Goal: Task Accomplishment & Management: Manage account settings

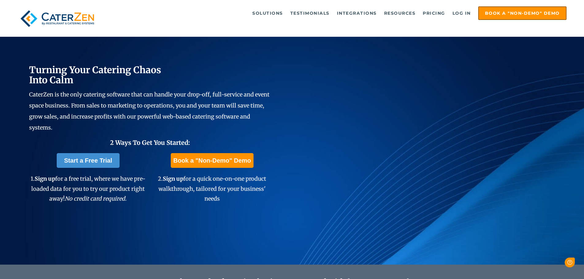
scroll to position [71, 0]
click at [460, 12] on link "Log in" at bounding box center [462, 13] width 25 height 12
click at [463, 13] on link "Log in" at bounding box center [462, 13] width 25 height 12
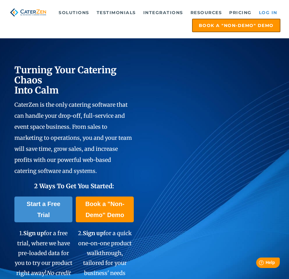
click at [264, 11] on link "Log in" at bounding box center [268, 12] width 25 height 12
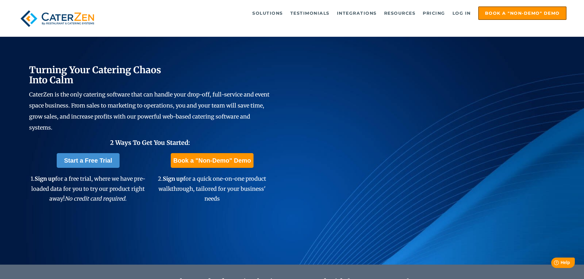
scroll to position [71, 0]
click at [289, 11] on link "Log in" at bounding box center [462, 13] width 25 height 12
